Goal: Information Seeking & Learning: Understand process/instructions

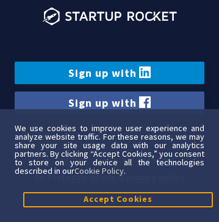
click at [109, 72] on link "Sign up with" at bounding box center [109, 72] width 189 height 23
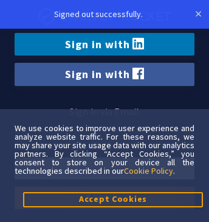
click at [150, 170] on link "Cookie Policy" at bounding box center [148, 170] width 49 height 11
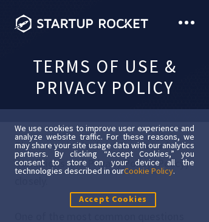
scroll to position [10906, 0]
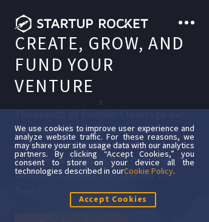
click at [187, 23] on span at bounding box center [187, 23] width 4 height 4
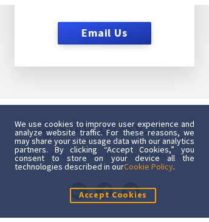
scroll to position [15, 0]
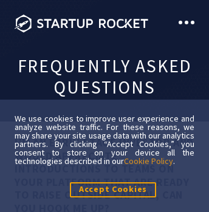
scroll to position [1906, 0]
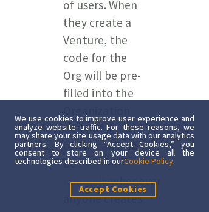
click at [99, 156] on link "entered manually" at bounding box center [90, 172] width 55 height 32
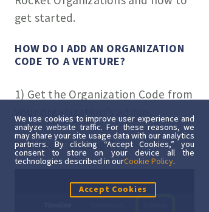
scroll to position [1821, 0]
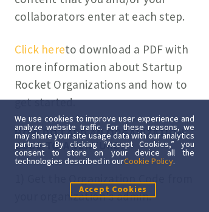
click at [40, 42] on link "Click here" at bounding box center [40, 49] width 51 height 15
